Goal: Task Accomplishment & Management: Manage account settings

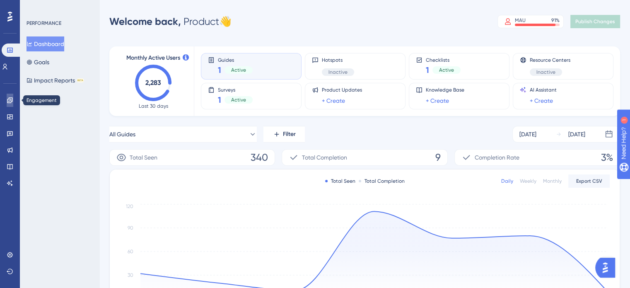
click at [7, 99] on link at bounding box center [10, 100] width 7 height 13
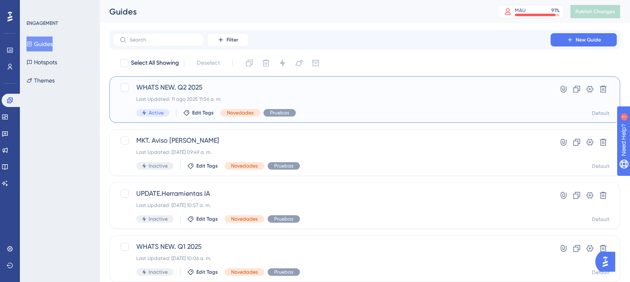
click at [223, 86] on span "WHATS NEW. Q2 2025" at bounding box center [331, 87] width 391 height 10
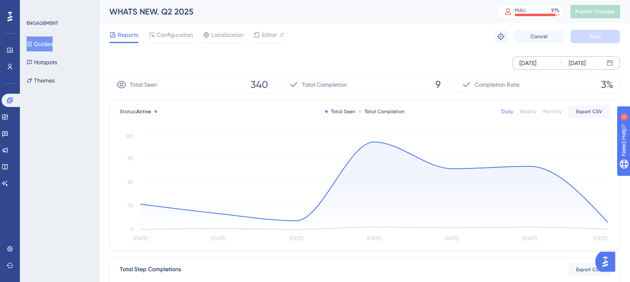
click at [531, 64] on div "[DATE]" at bounding box center [528, 63] width 17 height 10
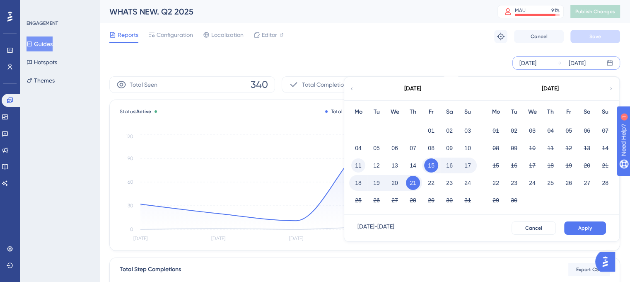
click at [360, 169] on button "11" at bounding box center [358, 165] width 14 height 14
click at [587, 225] on span "Apply" at bounding box center [585, 228] width 14 height 7
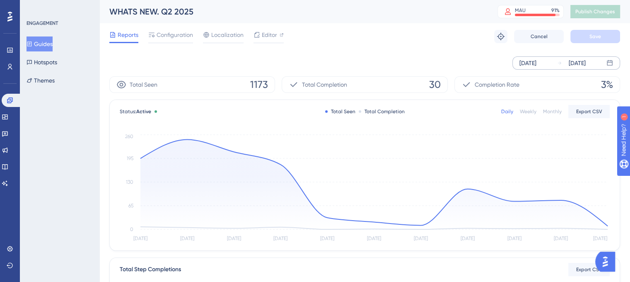
click at [529, 61] on div "[DATE]" at bounding box center [528, 63] width 17 height 10
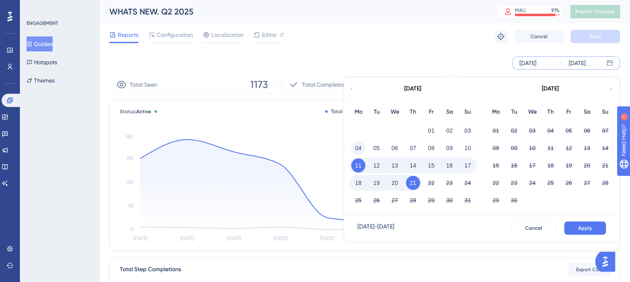
click at [357, 149] on button "04" at bounding box center [358, 148] width 14 height 14
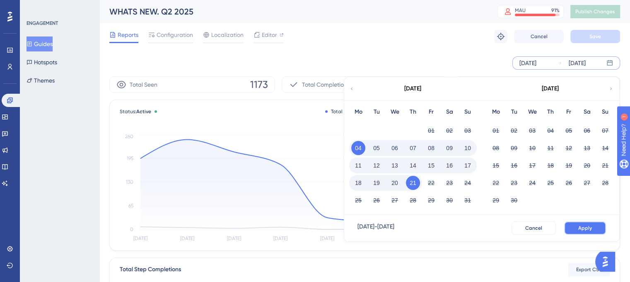
click at [584, 223] on button "Apply" at bounding box center [585, 227] width 42 height 13
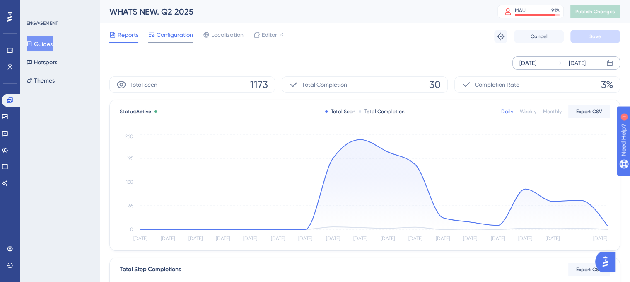
click at [176, 35] on span "Configuration" at bounding box center [175, 35] width 36 height 10
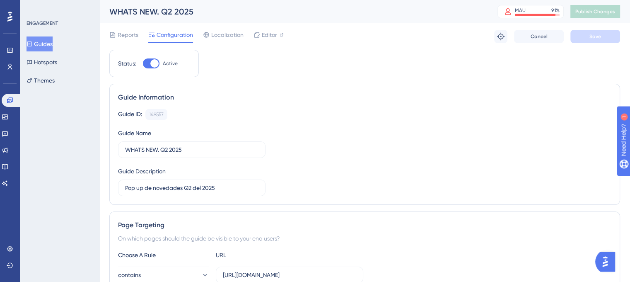
click at [48, 48] on button "Guides" at bounding box center [40, 43] width 26 height 15
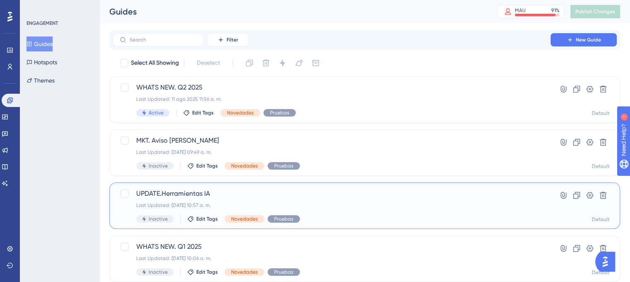
click at [205, 194] on span "UPDATE.Herramientas IA" at bounding box center [331, 194] width 391 height 10
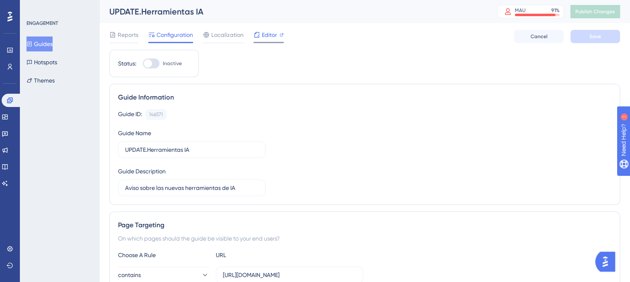
click at [267, 36] on span "Editor" at bounding box center [269, 35] width 15 height 10
click at [266, 33] on span "Editor" at bounding box center [269, 35] width 15 height 10
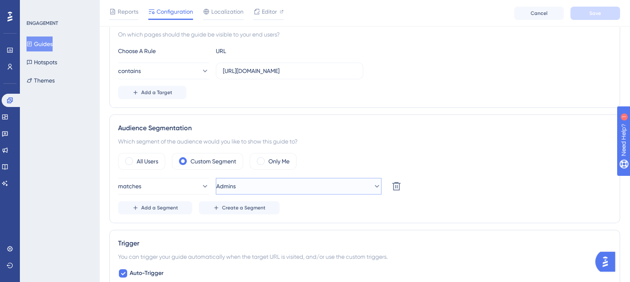
click at [263, 187] on button "Admins" at bounding box center [299, 186] width 166 height 17
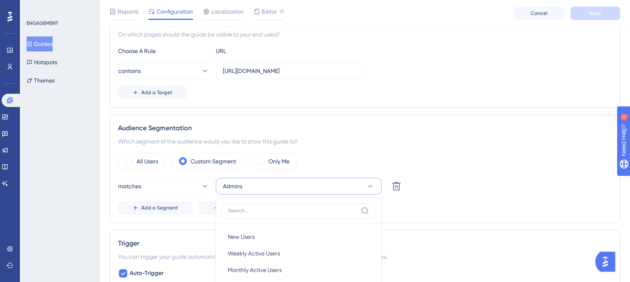
scroll to position [311, 0]
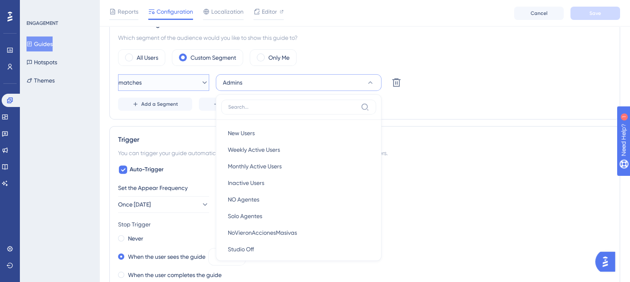
click at [153, 79] on button "matches" at bounding box center [163, 82] width 91 height 17
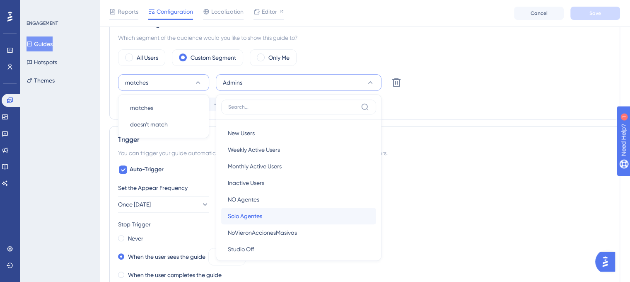
click at [253, 211] on span "Solo Agentes" at bounding box center [245, 216] width 34 height 10
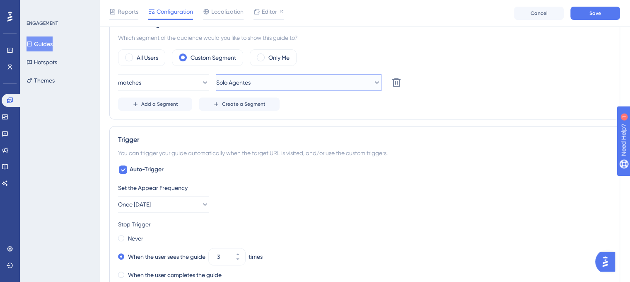
click at [251, 79] on span "Solo Agentes" at bounding box center [233, 82] width 34 height 10
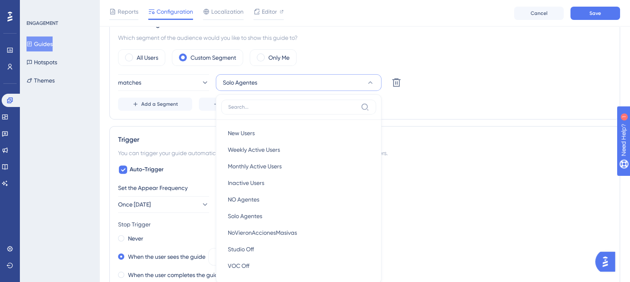
scroll to position [338, 0]
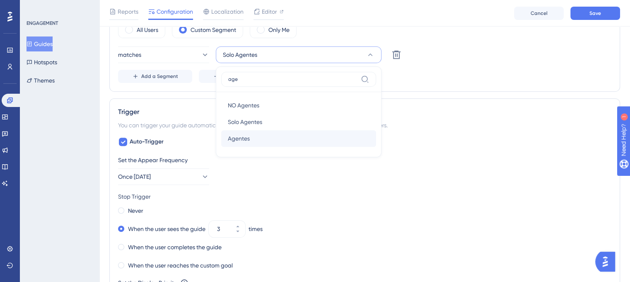
type input "age"
click at [244, 138] on span "Agentes" at bounding box center [239, 138] width 22 height 10
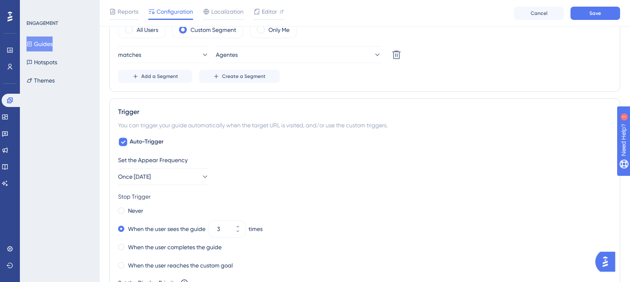
click at [445, 81] on div "Audience Segmentation Which segment of the audience would you like to show this…" at bounding box center [364, 37] width 511 height 109
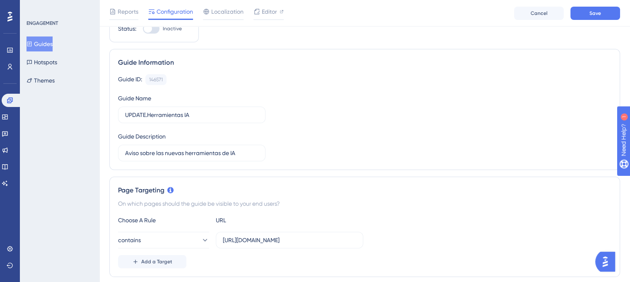
scroll to position [0, 0]
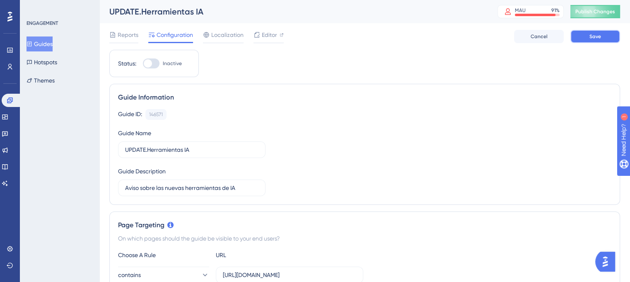
click at [605, 36] on button "Save" at bounding box center [595, 36] width 50 height 13
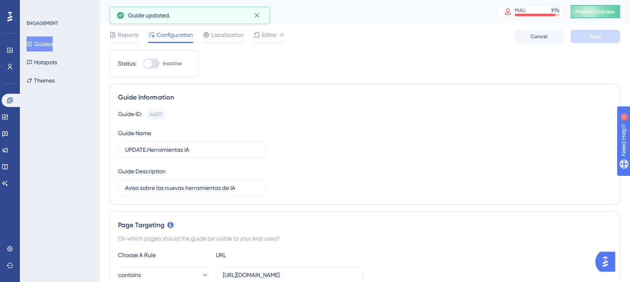
click at [48, 43] on button "Guides" at bounding box center [40, 43] width 26 height 15
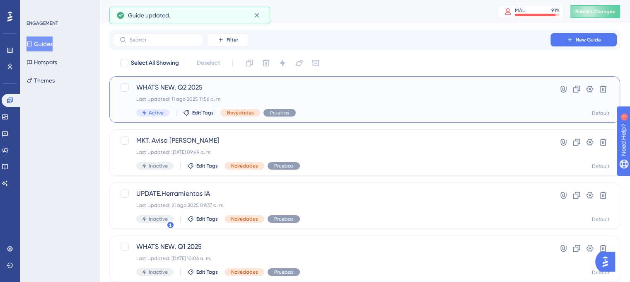
click at [351, 106] on div "WHATS NEW. Q2 2025 Last Updated: 11 ago 2025 11:56 a. m. Active Edit Tags Noved…" at bounding box center [331, 99] width 391 height 34
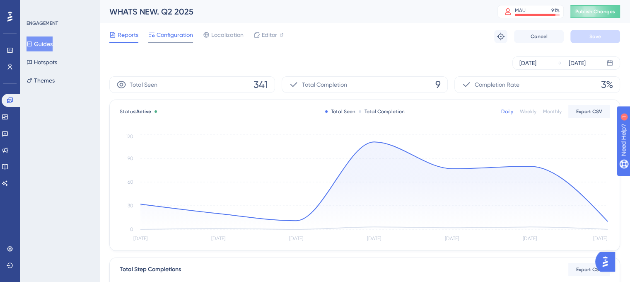
click at [182, 35] on span "Configuration" at bounding box center [175, 35] width 36 height 10
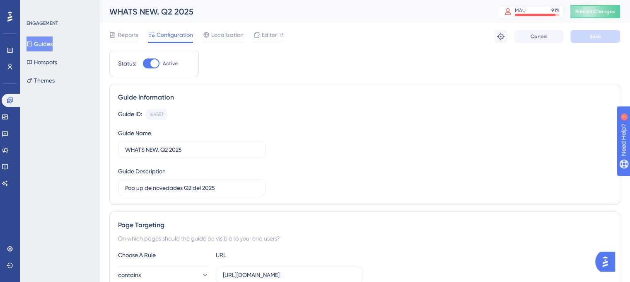
drag, startPoint x: 141, startPoint y: 63, endPoint x: 139, endPoint y: 59, distance: 4.5
click at [139, 59] on div "Status: Active" at bounding box center [154, 63] width 72 height 10
click at [128, 34] on span "Reports" at bounding box center [128, 35] width 21 height 10
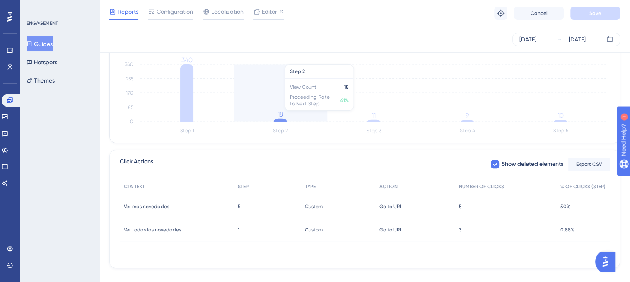
scroll to position [243, 0]
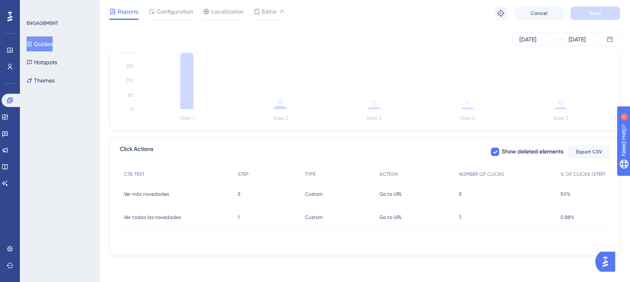
click at [161, 217] on span "Ver todas las novedades" at bounding box center [152, 217] width 57 height 7
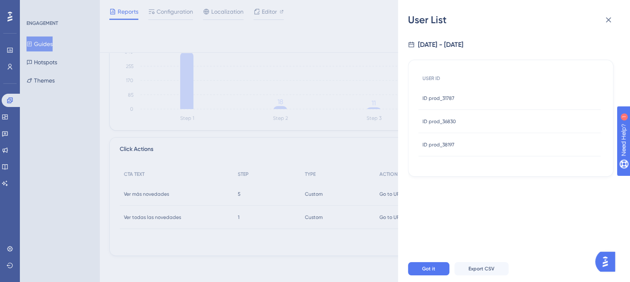
click at [438, 103] on div "ID prod_31787 ID prod_31787" at bounding box center [439, 98] width 32 height 23
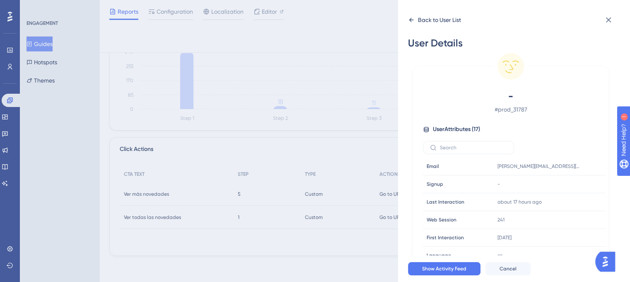
click at [410, 18] on icon at bounding box center [411, 20] width 7 height 7
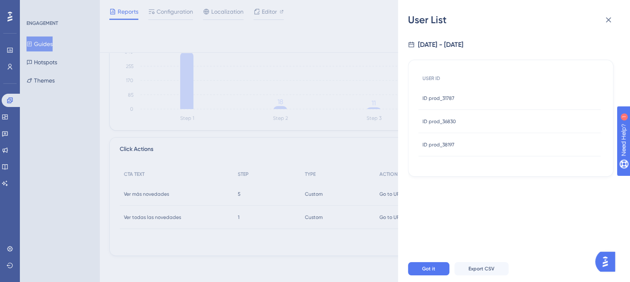
click at [459, 123] on div "ID prod_36830 ID prod_36830" at bounding box center [509, 121] width 182 height 23
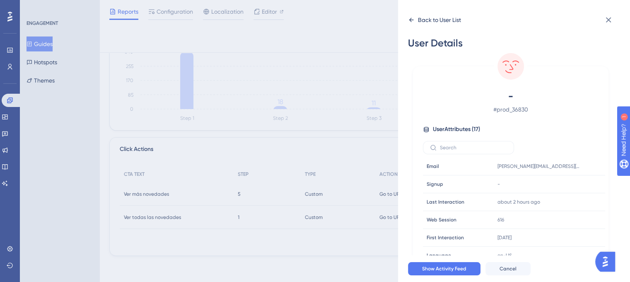
click at [411, 20] on icon at bounding box center [411, 20] width 5 height 4
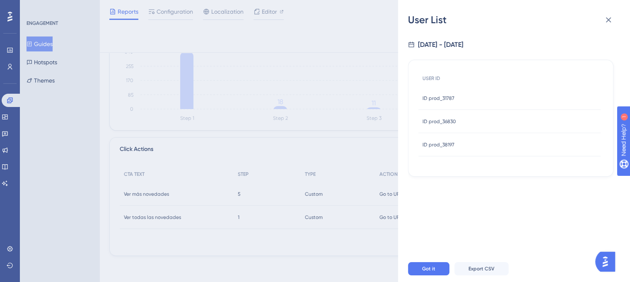
click at [446, 143] on span "ID prod_38197" at bounding box center [439, 144] width 32 height 7
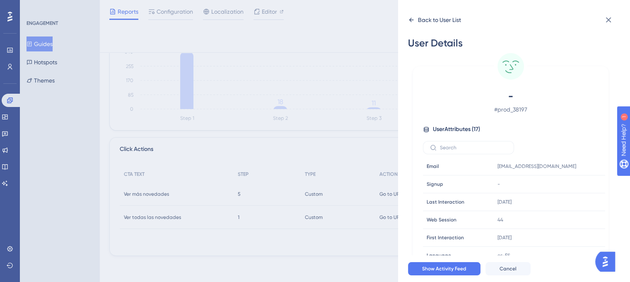
click at [411, 22] on icon at bounding box center [411, 20] width 7 height 7
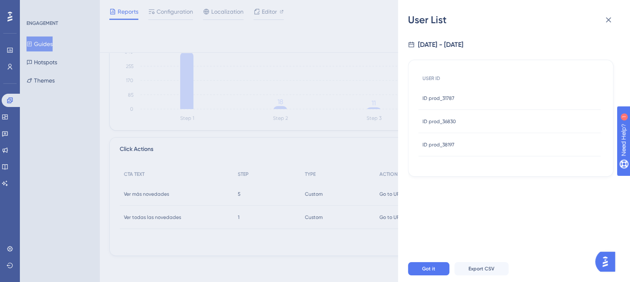
click at [189, 192] on div "User List [DATE] - [DATE] USER ID ID prod_31787 ID prod_31787 ID prod_36830 ID …" at bounding box center [315, 141] width 630 height 282
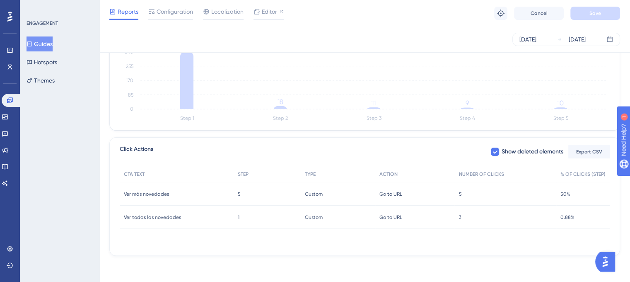
click at [167, 192] on span "Ver más novedades" at bounding box center [146, 194] width 45 height 7
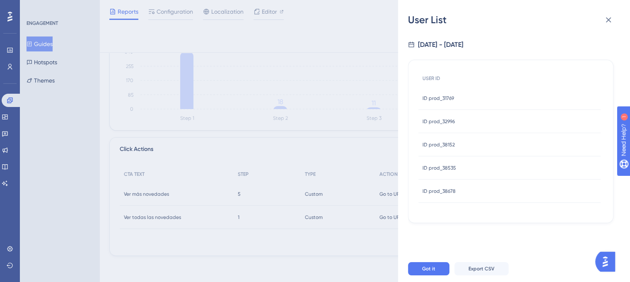
click at [449, 98] on span "ID prod_31769" at bounding box center [438, 98] width 31 height 7
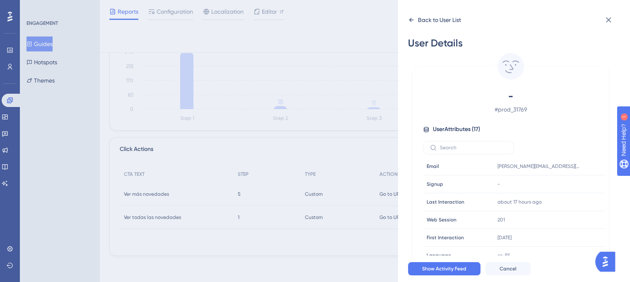
click at [411, 19] on icon at bounding box center [411, 20] width 5 height 4
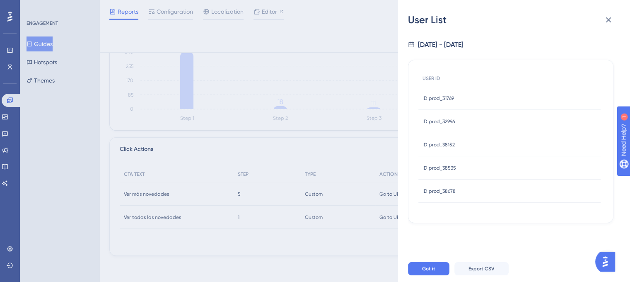
click at [444, 121] on span "ID prod_32996" at bounding box center [439, 121] width 32 height 7
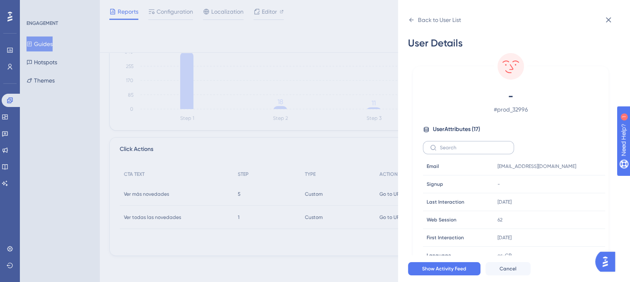
scroll to position [24, 0]
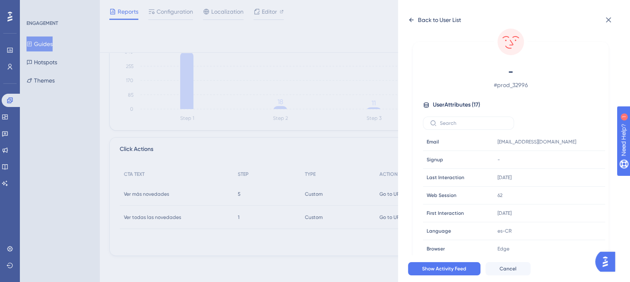
click at [408, 21] on icon at bounding box center [411, 20] width 7 height 7
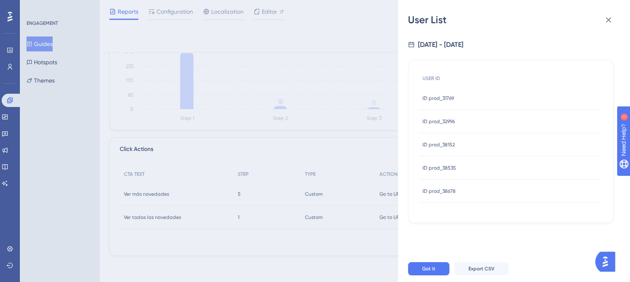
scroll to position [0, 0]
click at [454, 150] on div "ID prod_38152 ID prod_38152" at bounding box center [439, 144] width 32 height 23
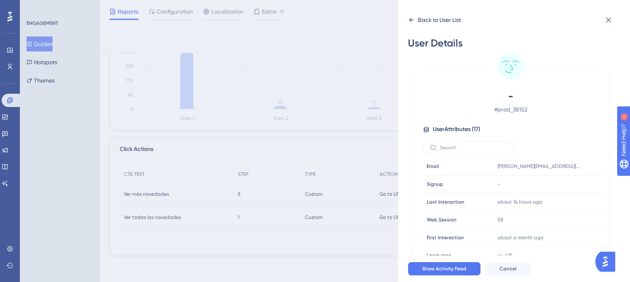
click at [408, 20] on icon at bounding box center [411, 20] width 7 height 7
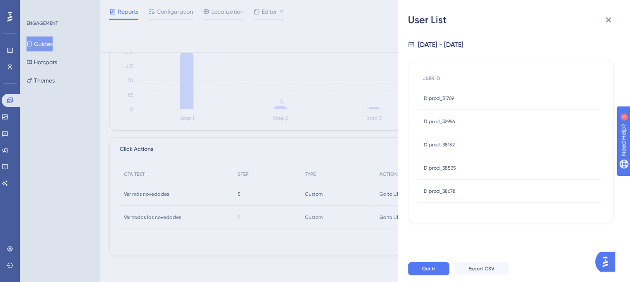
click at [438, 165] on span "ID prod_38535" at bounding box center [440, 167] width 34 height 7
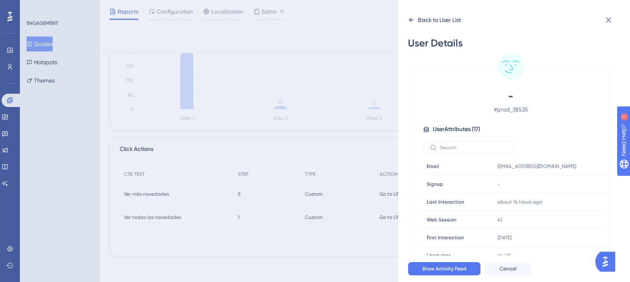
click at [409, 19] on icon at bounding box center [411, 20] width 7 height 7
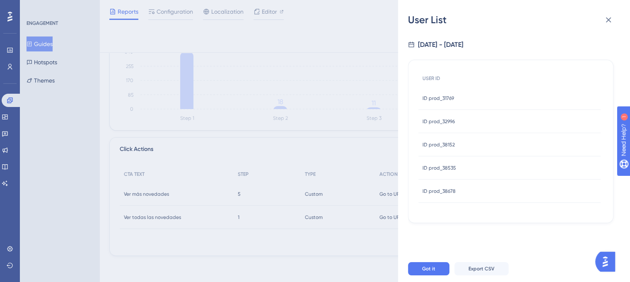
click at [469, 189] on div "ID prod_38678 ID prod_38678" at bounding box center [509, 190] width 182 height 23
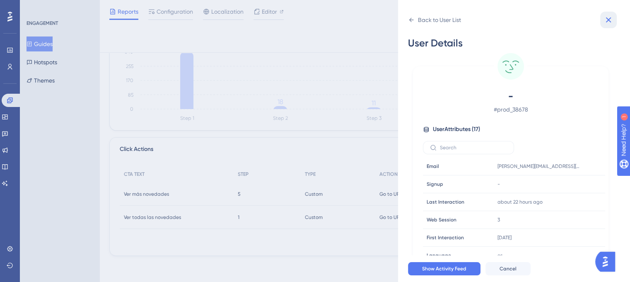
click at [604, 19] on icon at bounding box center [609, 20] width 10 height 10
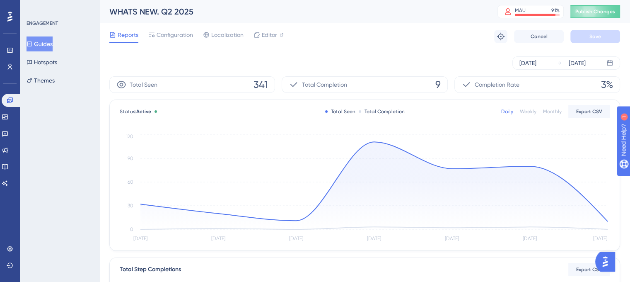
click at [48, 44] on button "Guides" at bounding box center [40, 43] width 26 height 15
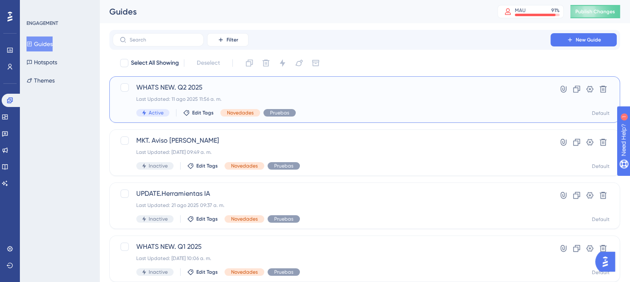
click at [214, 96] on div "Last Updated: 11 ago 2025 11:56 a. m." at bounding box center [331, 99] width 391 height 7
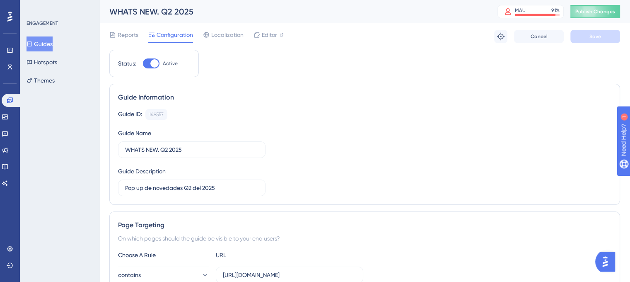
click at [155, 62] on div at bounding box center [154, 63] width 8 height 8
click at [143, 63] on input "Active" at bounding box center [143, 63] width 0 height 0
checkbox input "false"
click at [599, 39] on span "Save" at bounding box center [596, 36] width 12 height 7
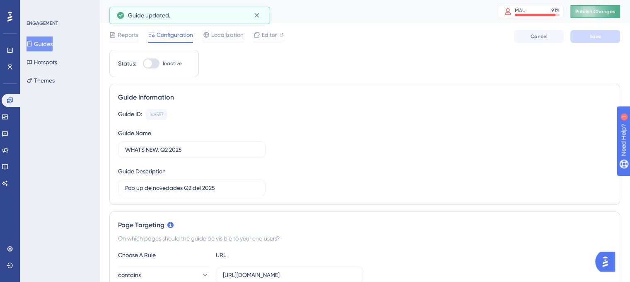
click at [608, 11] on span "Publish Changes" at bounding box center [595, 11] width 40 height 7
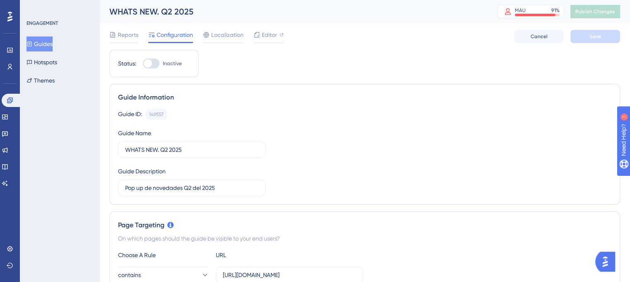
click at [47, 46] on button "Guides" at bounding box center [40, 43] width 26 height 15
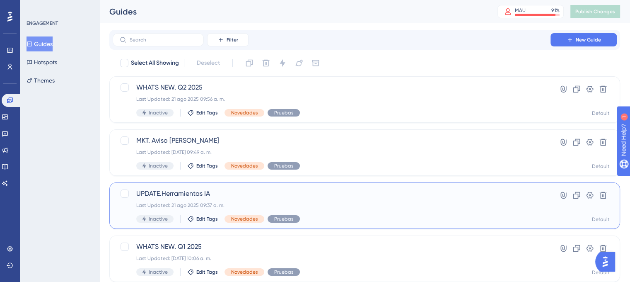
click at [230, 201] on div "UPDATE.Herramientas IA Last Updated: 21 ago 2025 09:37 a. m. Inactive Edit Tags…" at bounding box center [331, 206] width 391 height 34
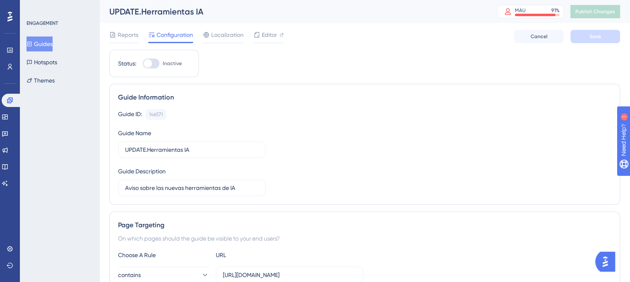
click at [152, 63] on div at bounding box center [148, 63] width 8 height 8
click at [143, 63] on input "Inactive" at bounding box center [143, 63] width 0 height 0
checkbox input "true"
click at [599, 38] on span "Save" at bounding box center [596, 36] width 12 height 7
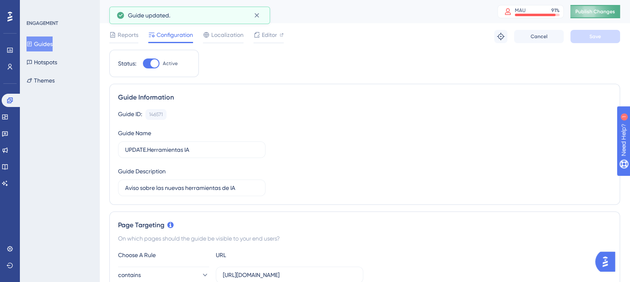
click at [609, 13] on span "Publish Changes" at bounding box center [595, 11] width 40 height 7
